Goal: Book appointment/travel/reservation

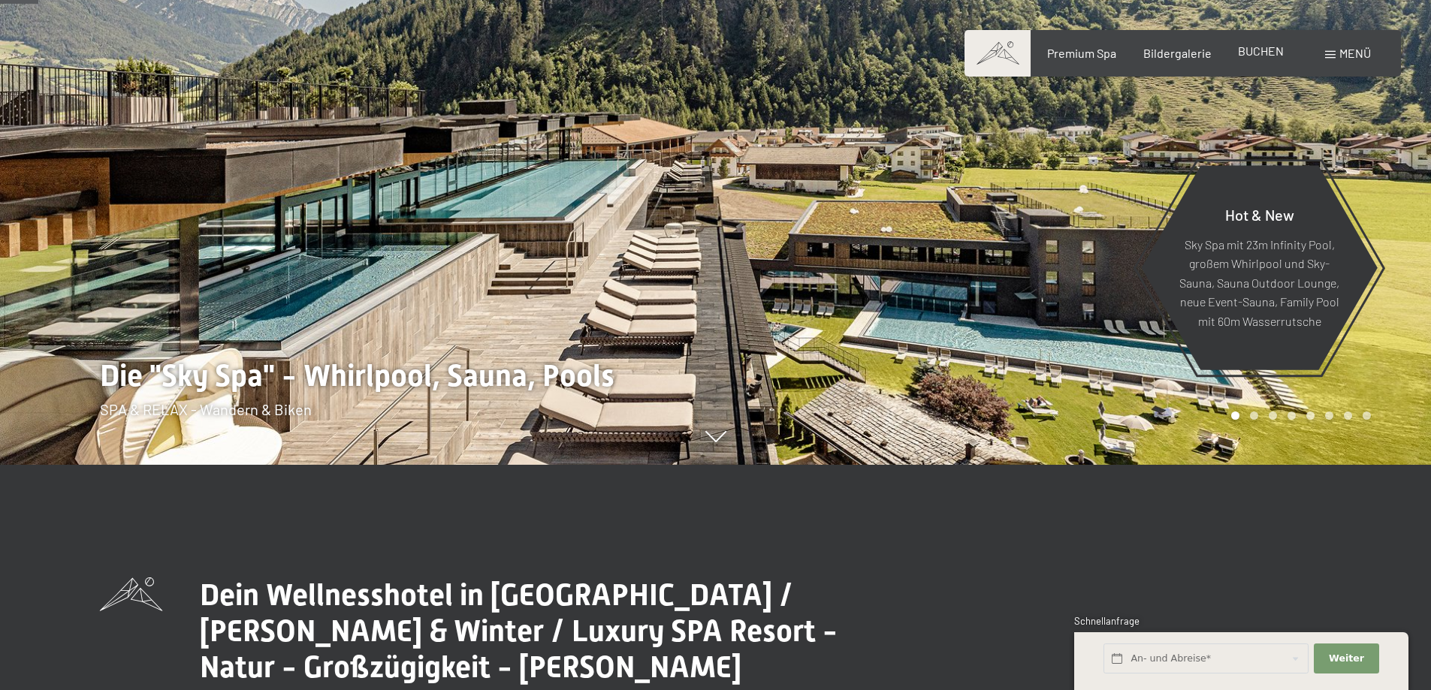
click at [1266, 59] on div "BUCHEN" at bounding box center [1261, 51] width 46 height 17
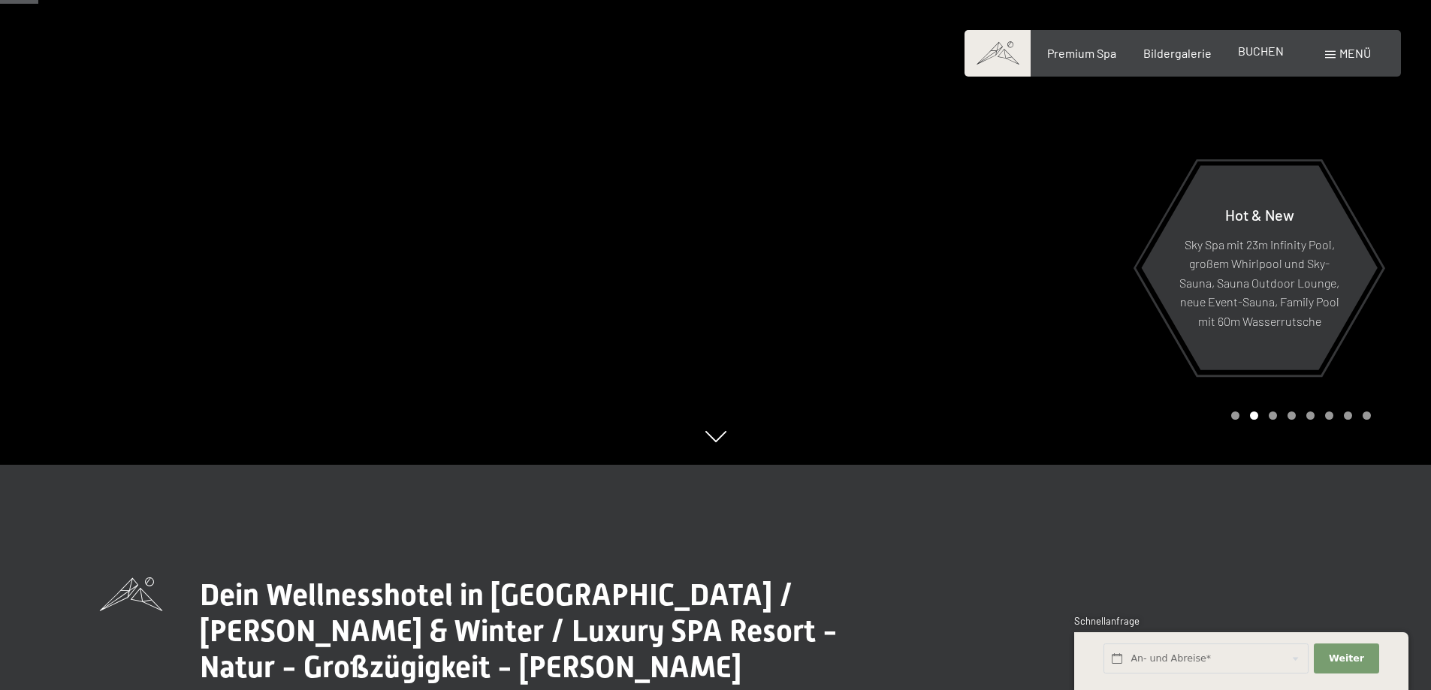
click at [1278, 47] on span "BUCHEN" at bounding box center [1261, 51] width 46 height 14
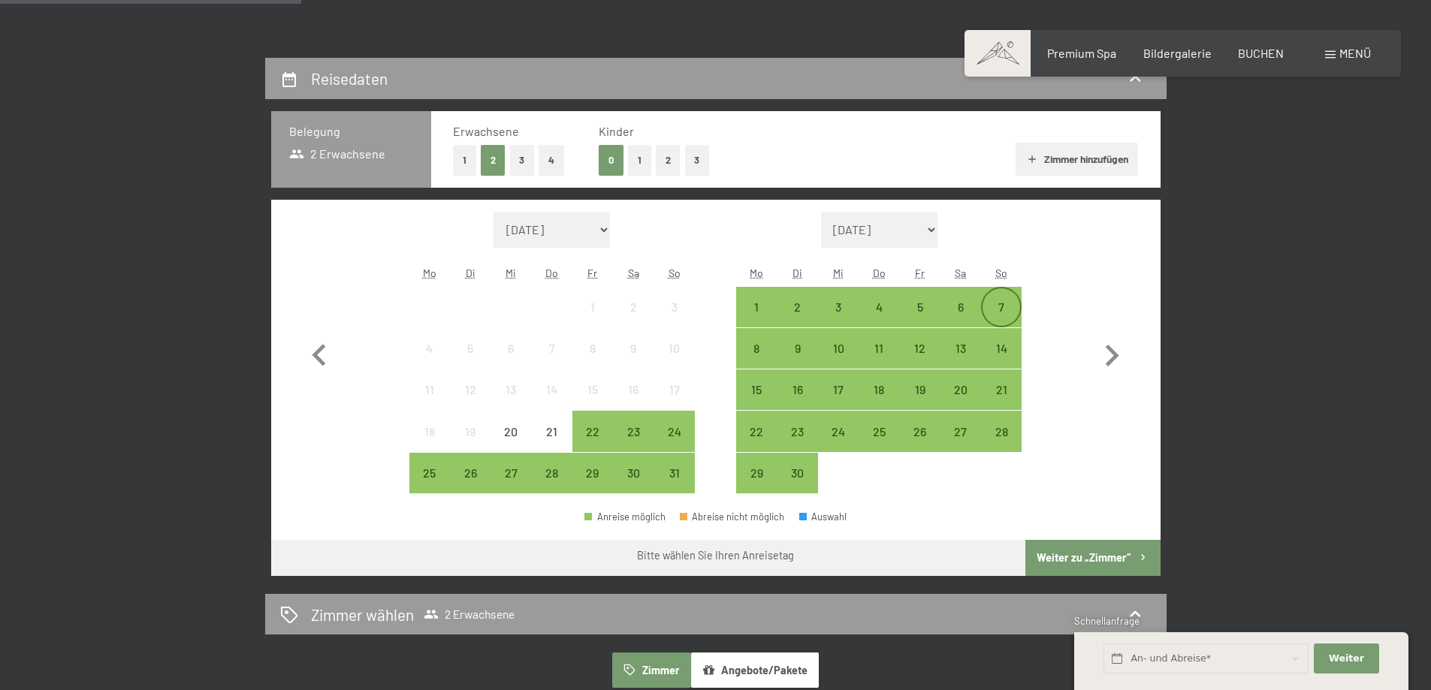
click at [1001, 312] on div "7" at bounding box center [1002, 320] width 38 height 38
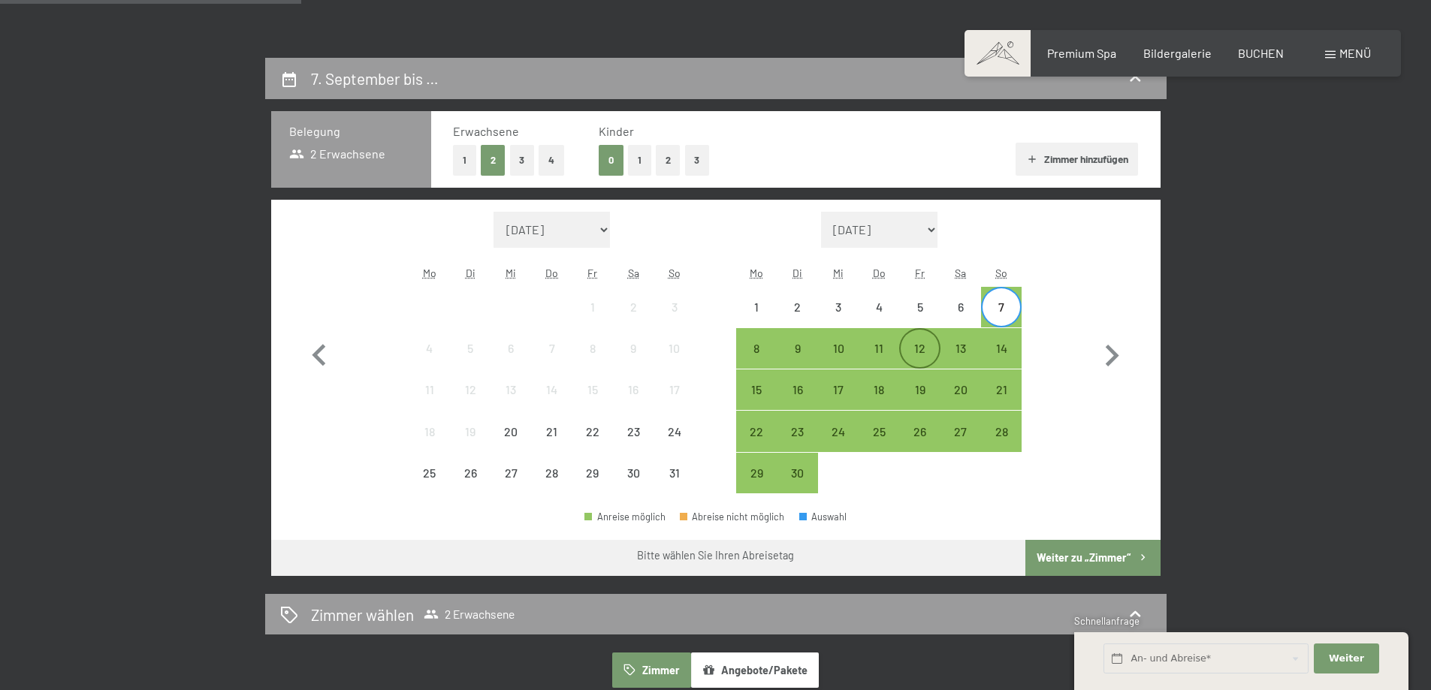
click at [911, 355] on div "12" at bounding box center [920, 362] width 38 height 38
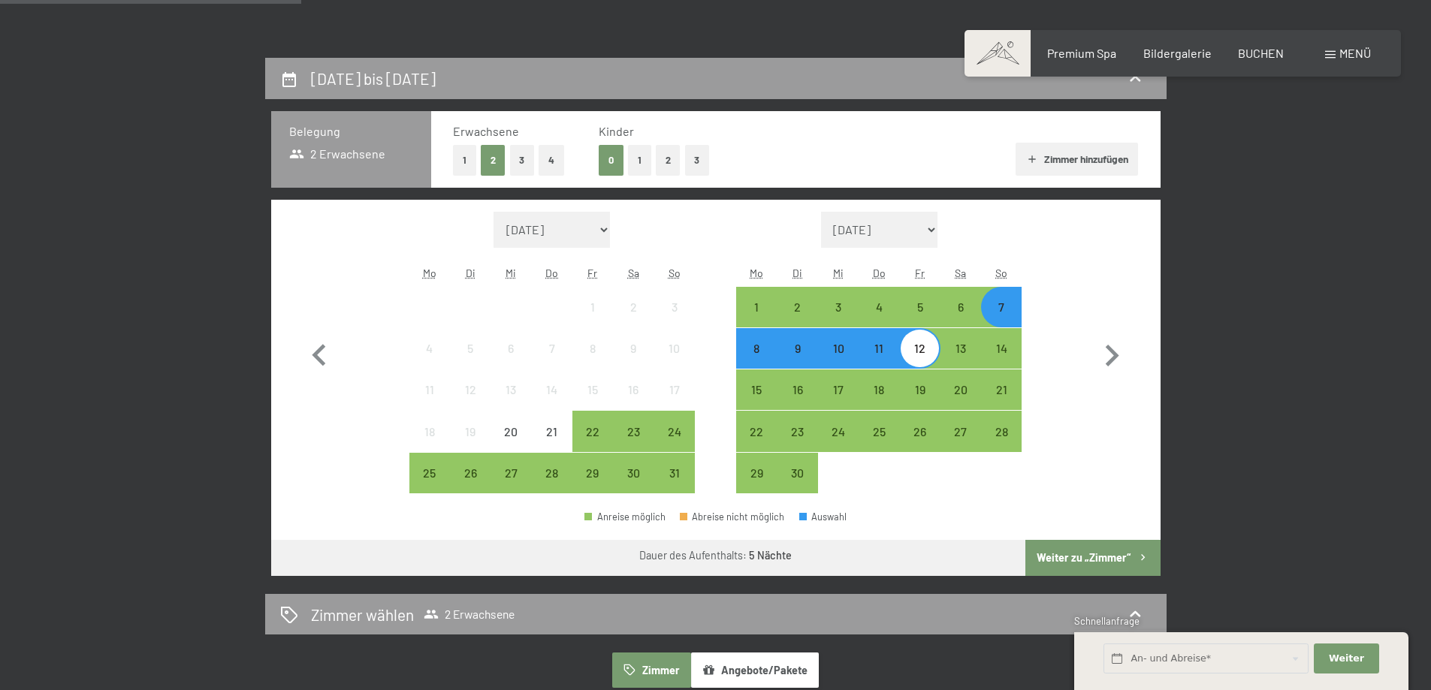
click at [1082, 555] on button "Weiter zu „Zimmer“" at bounding box center [1092, 558] width 134 height 36
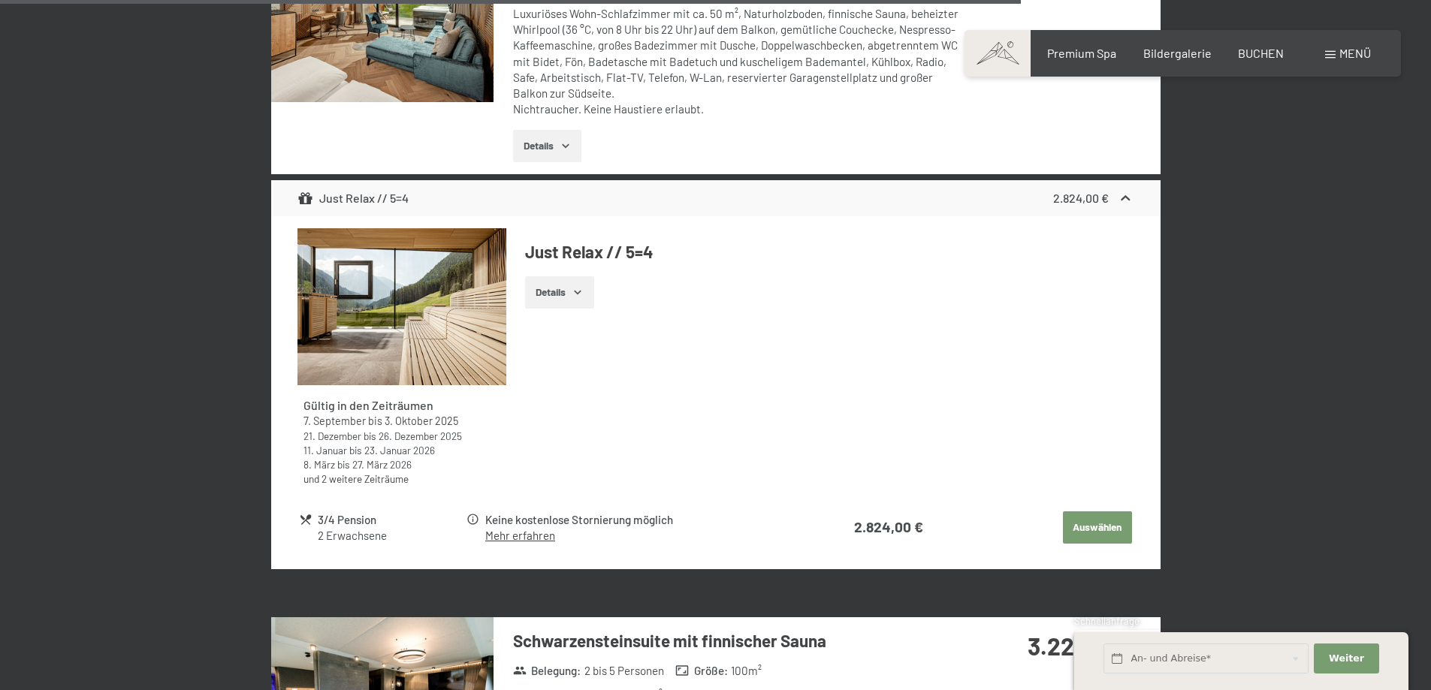
scroll to position [4340, 0]
